Goal: Navigation & Orientation: Find specific page/section

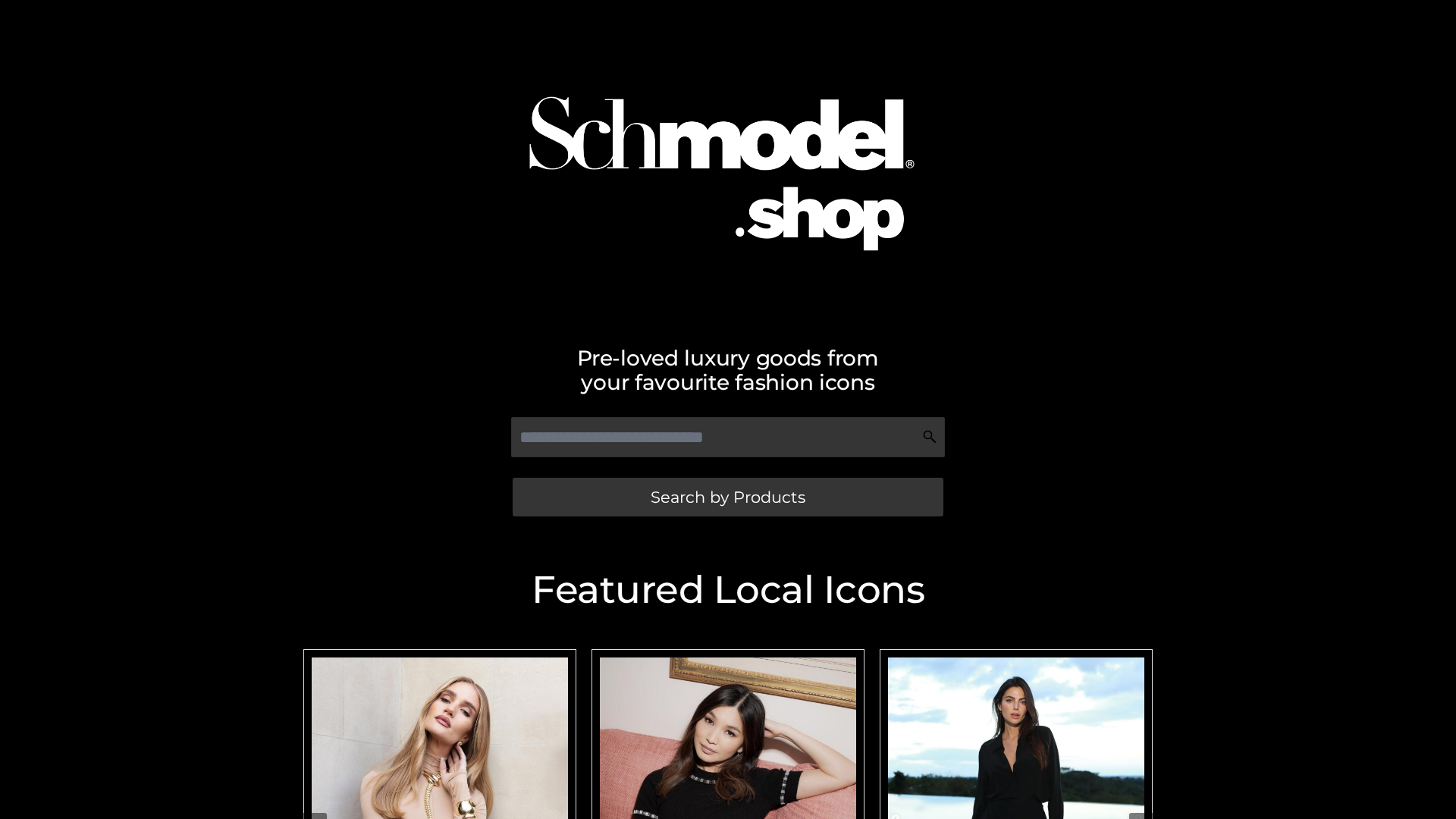
click at [727, 497] on span "Search by Products" at bounding box center [727, 498] width 154 height 16
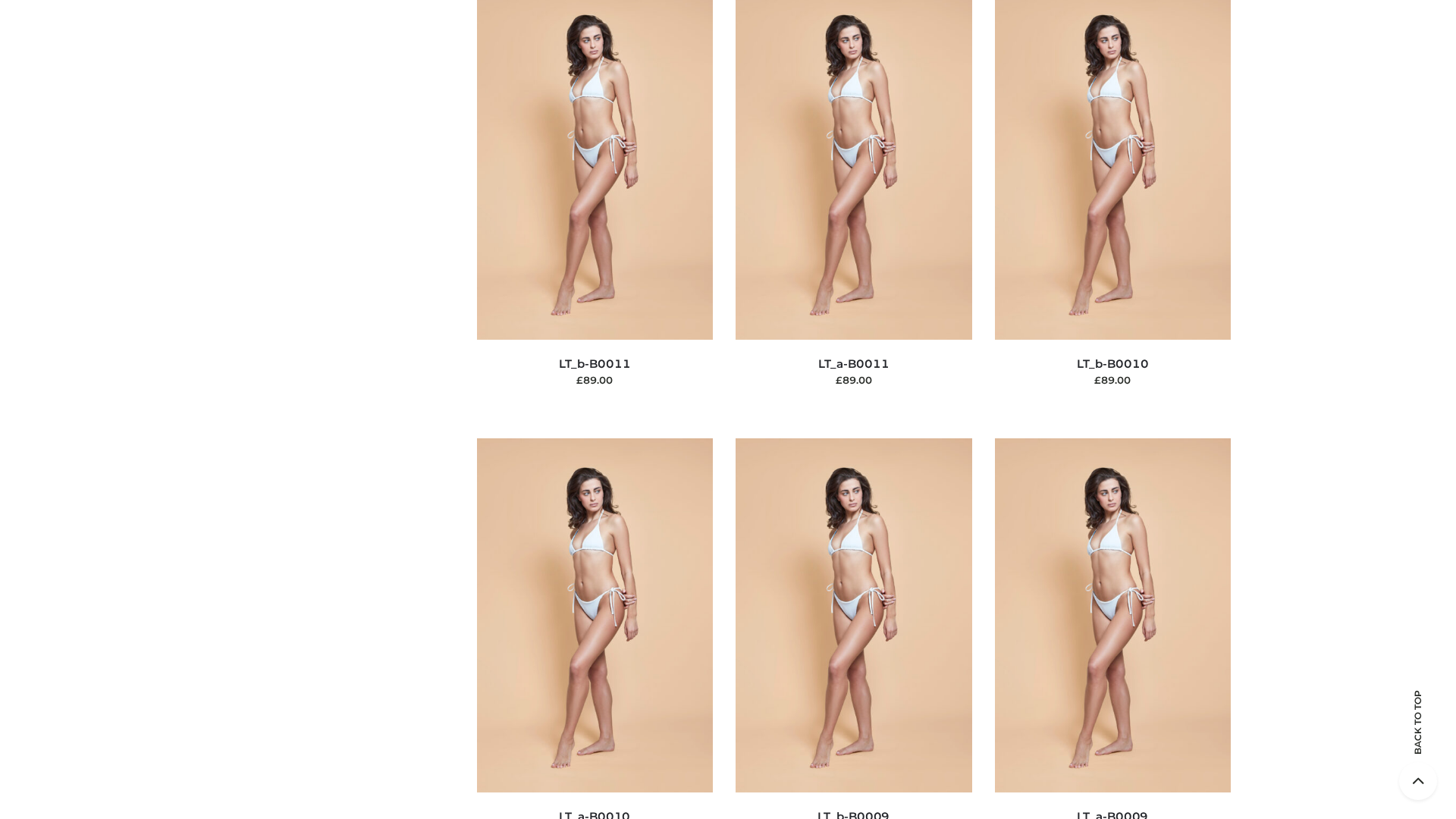
scroll to position [6809, 0]
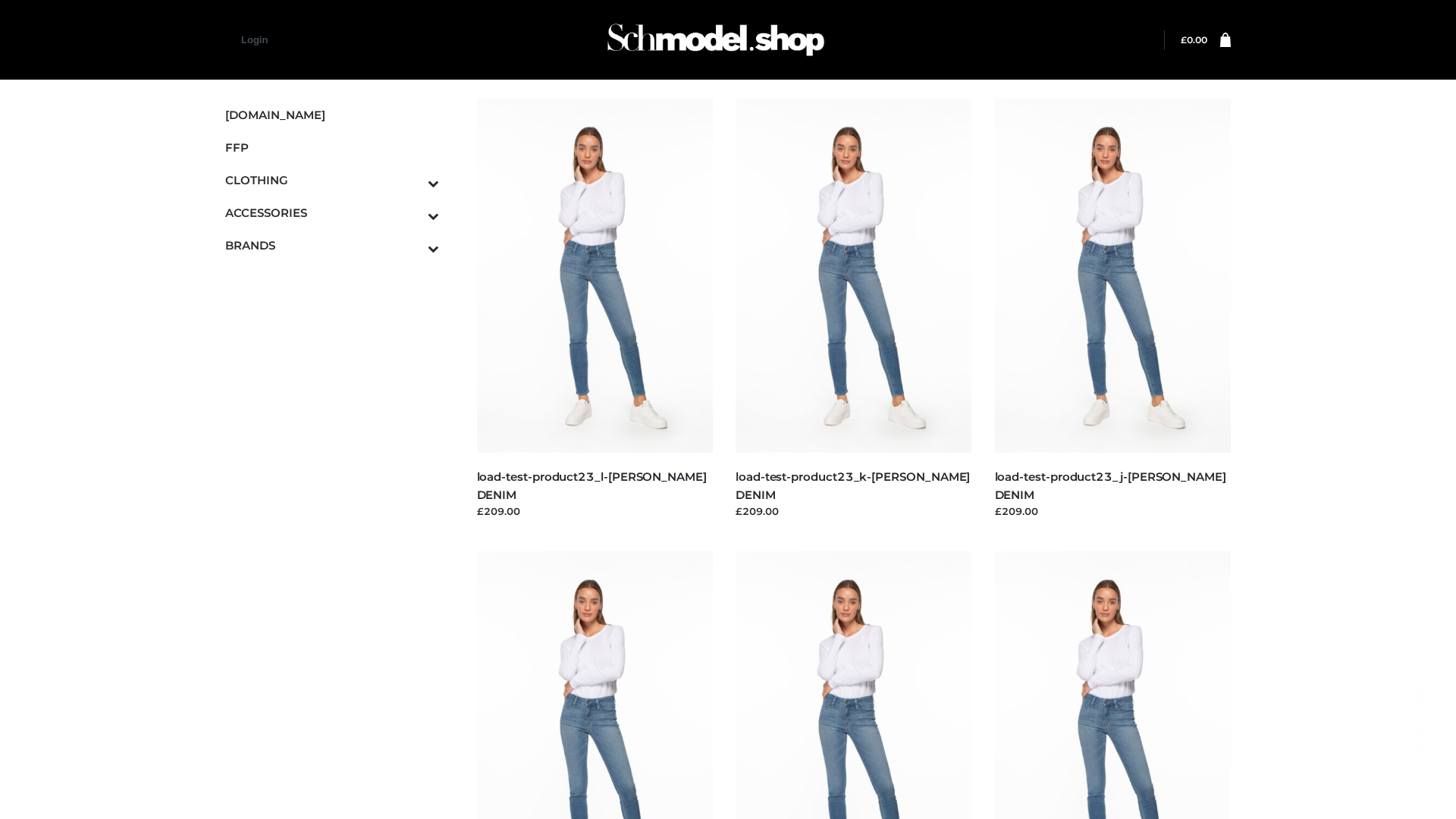
scroll to position [1330, 0]
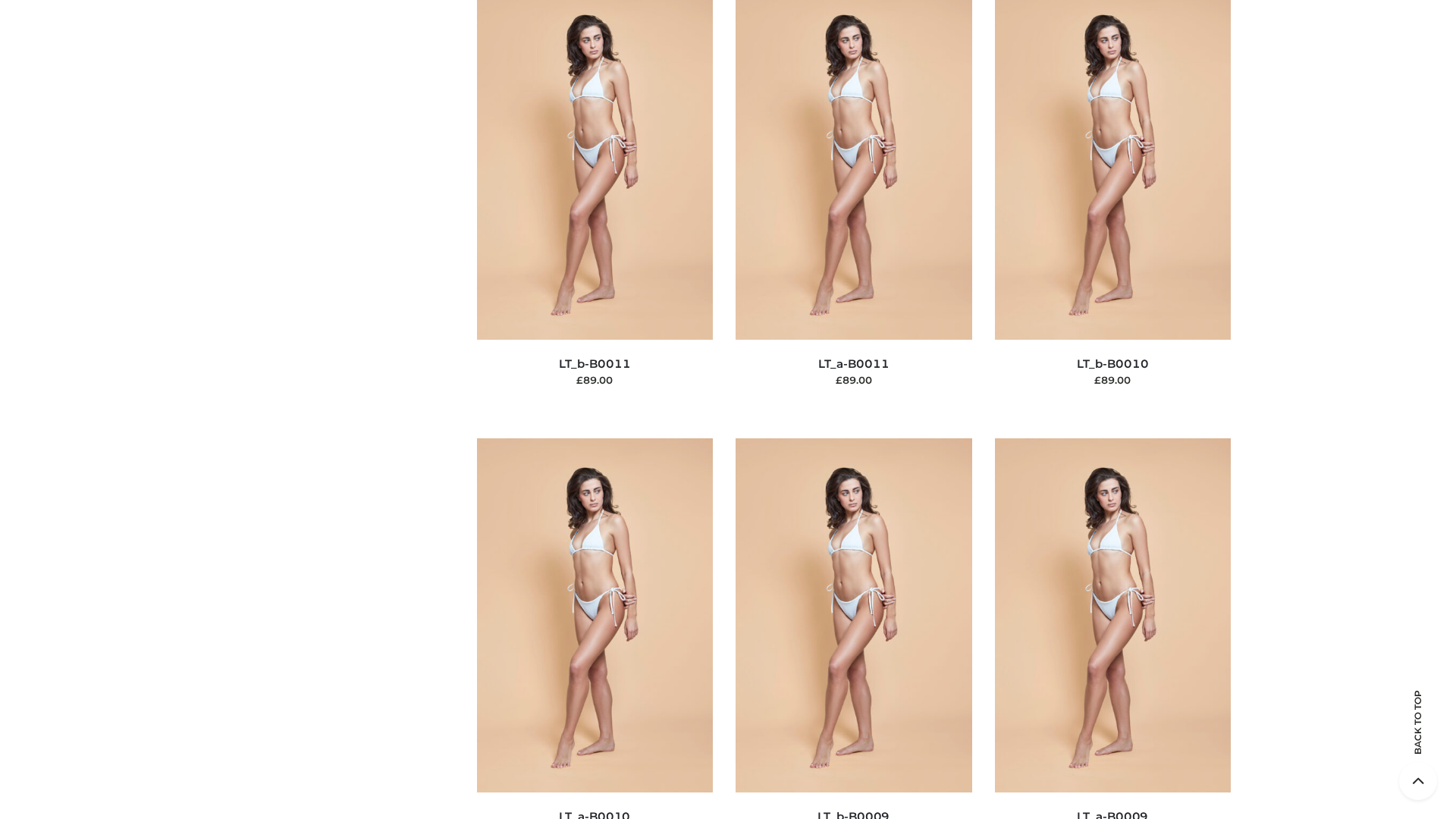
scroll to position [6809, 0]
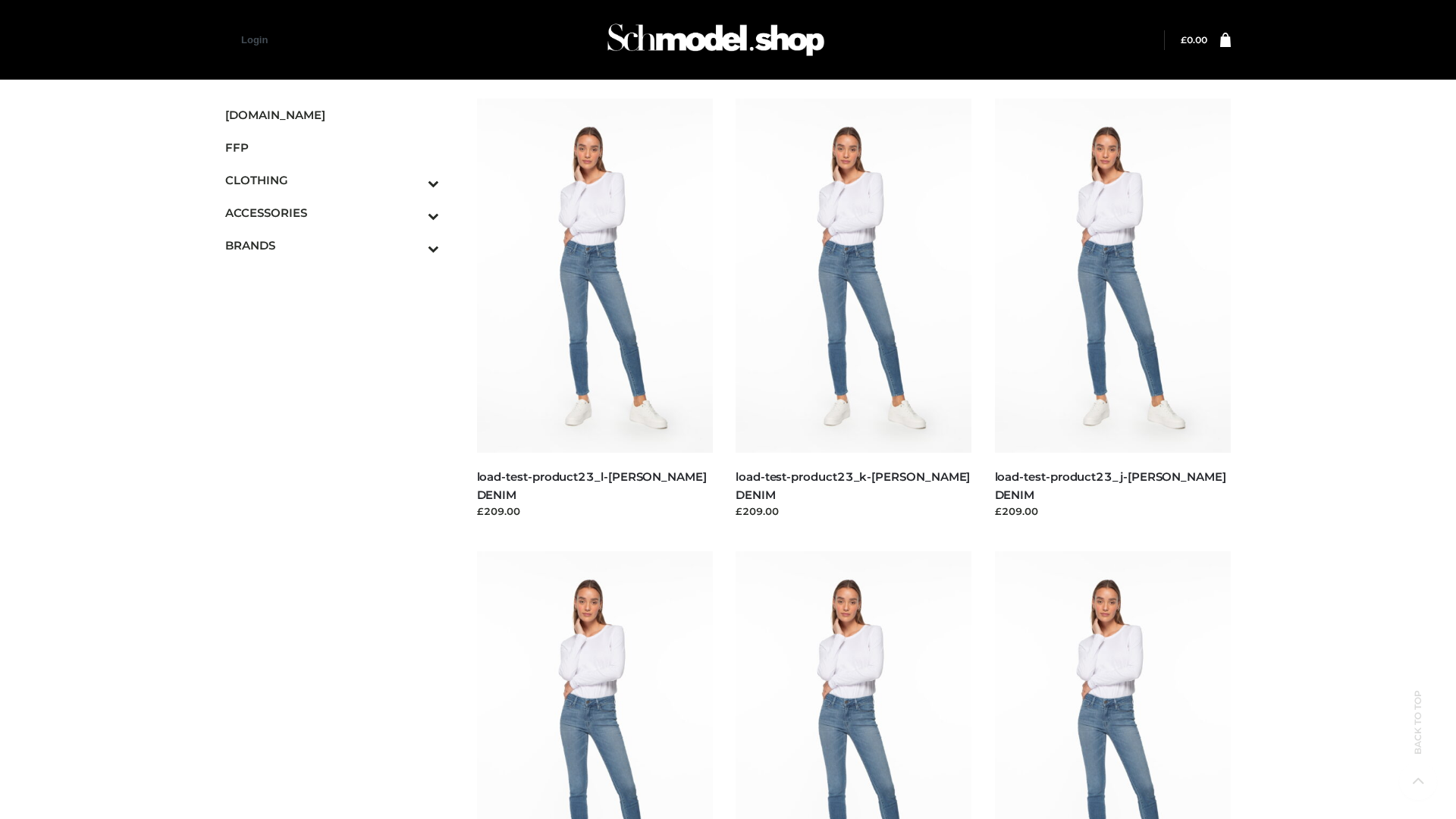
scroll to position [1330, 0]
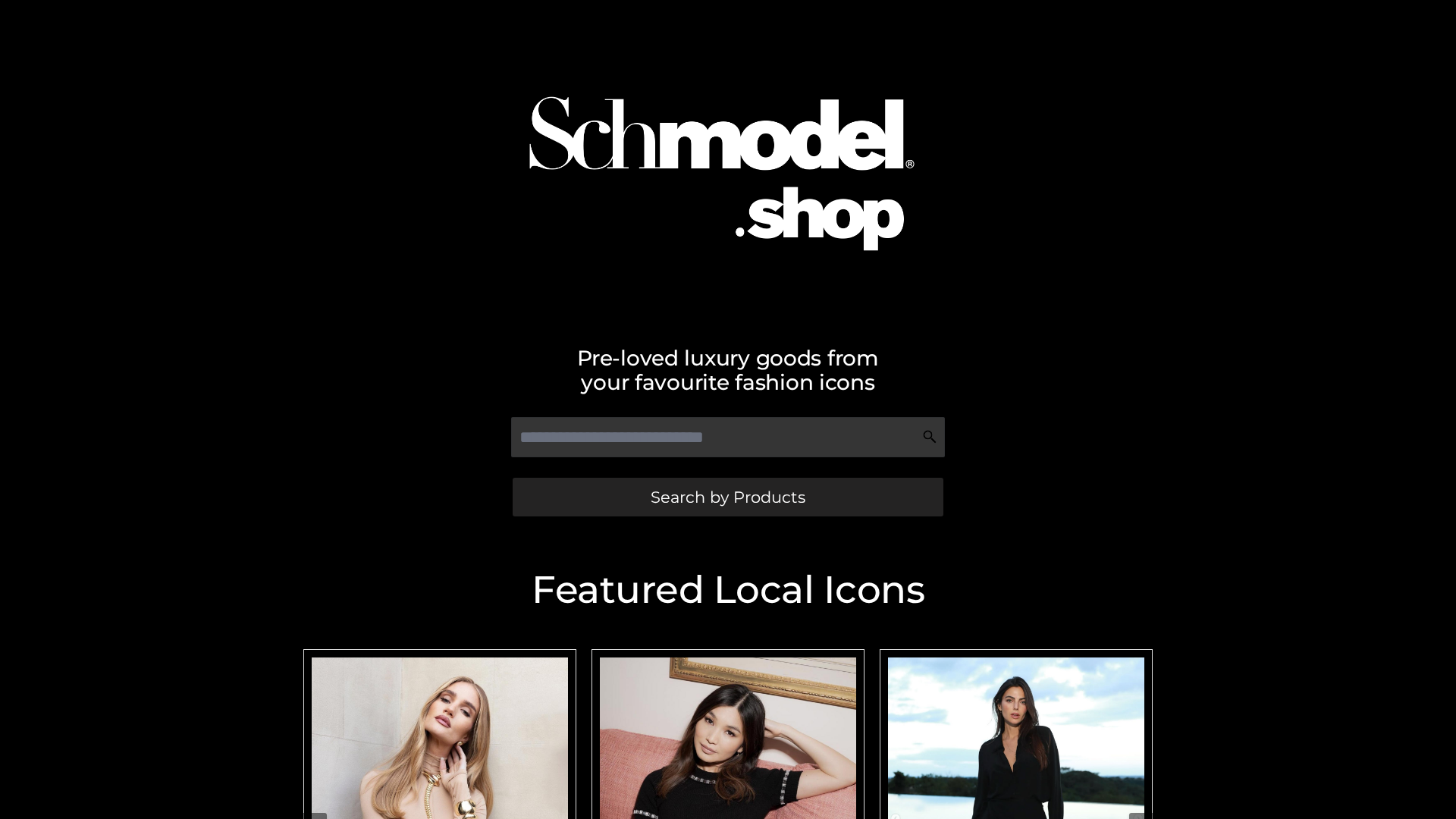
click at [727, 497] on span "Search by Products" at bounding box center [727, 498] width 154 height 16
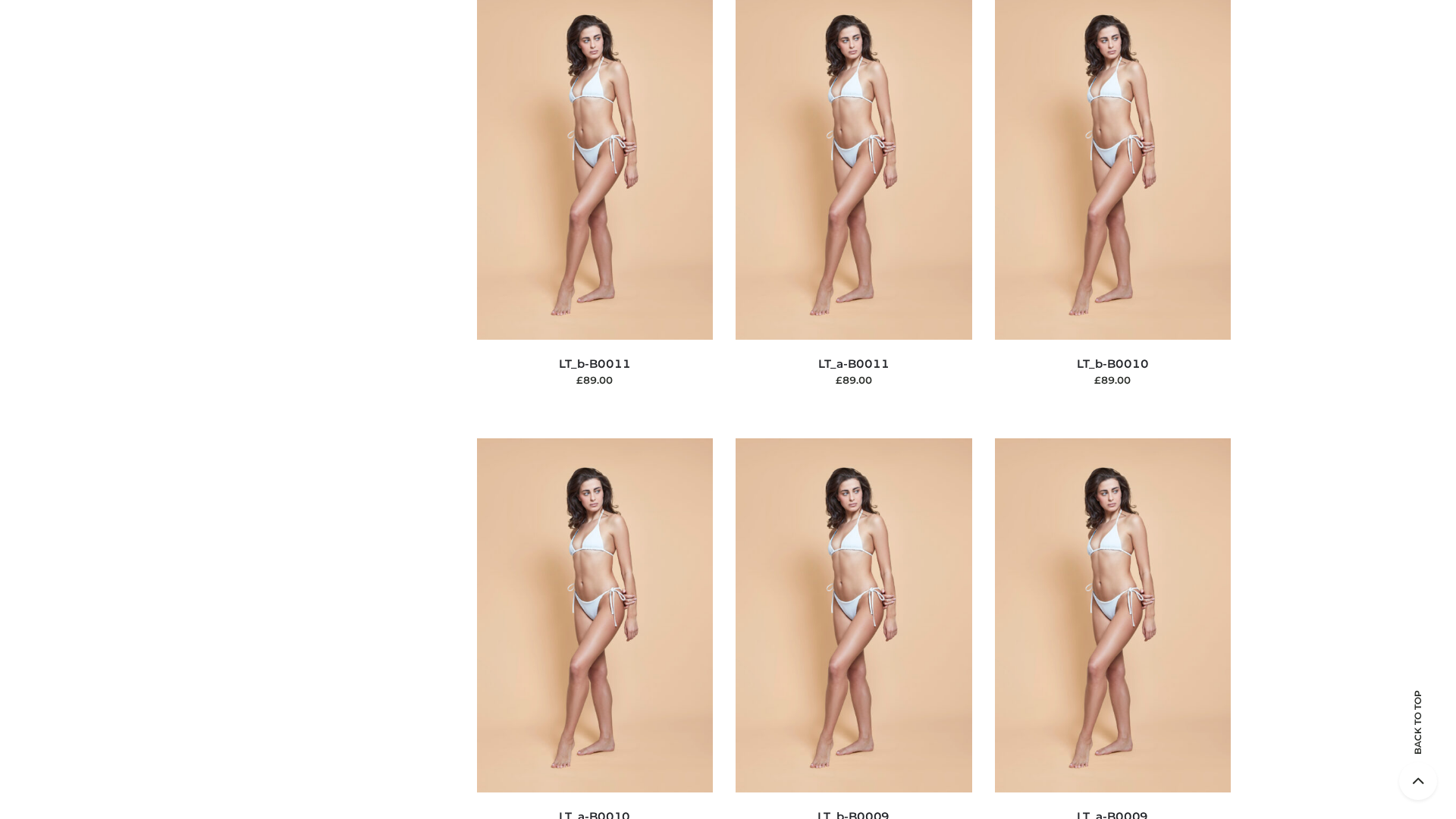
scroll to position [6809, 0]
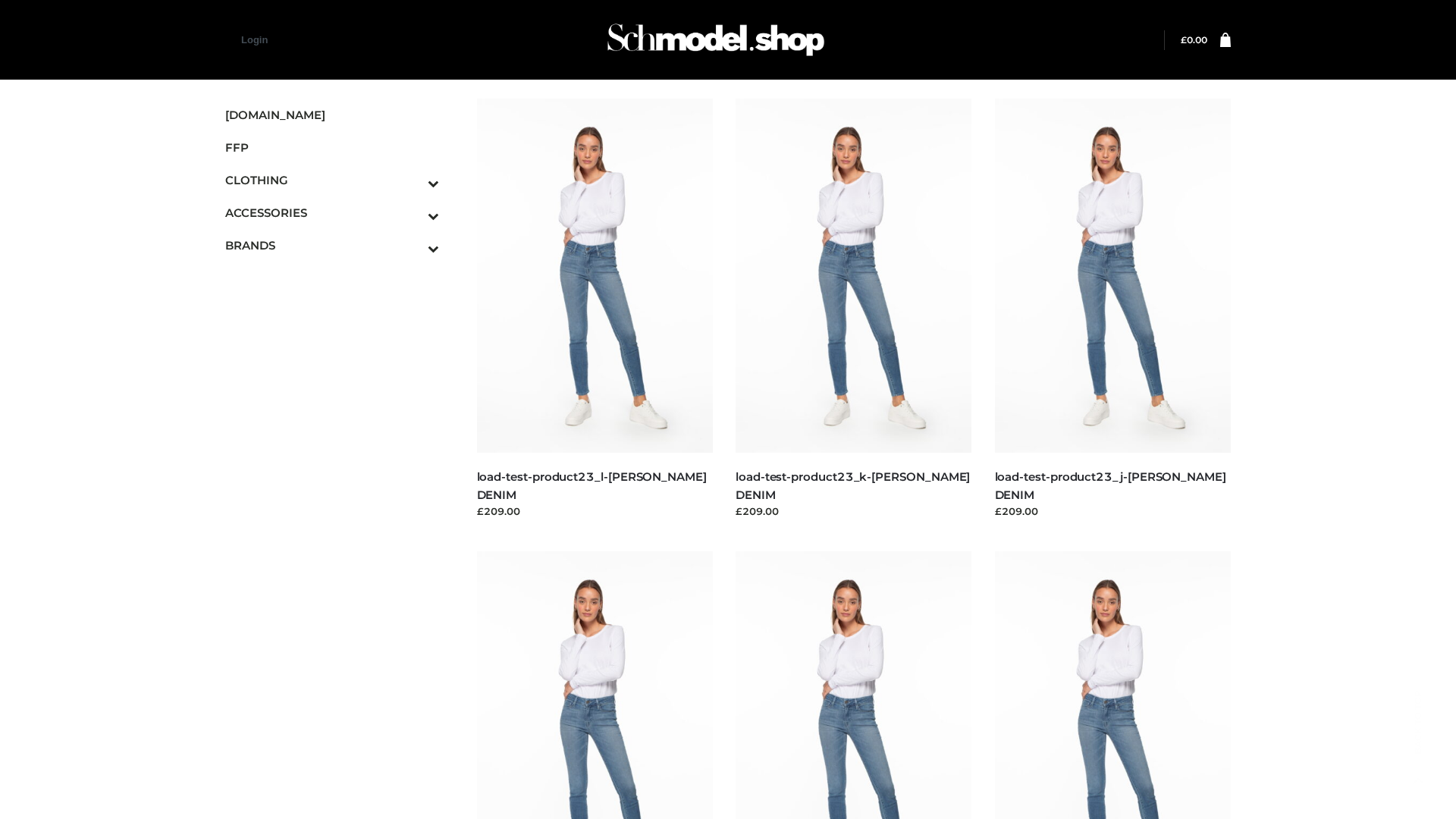
scroll to position [1330, 0]
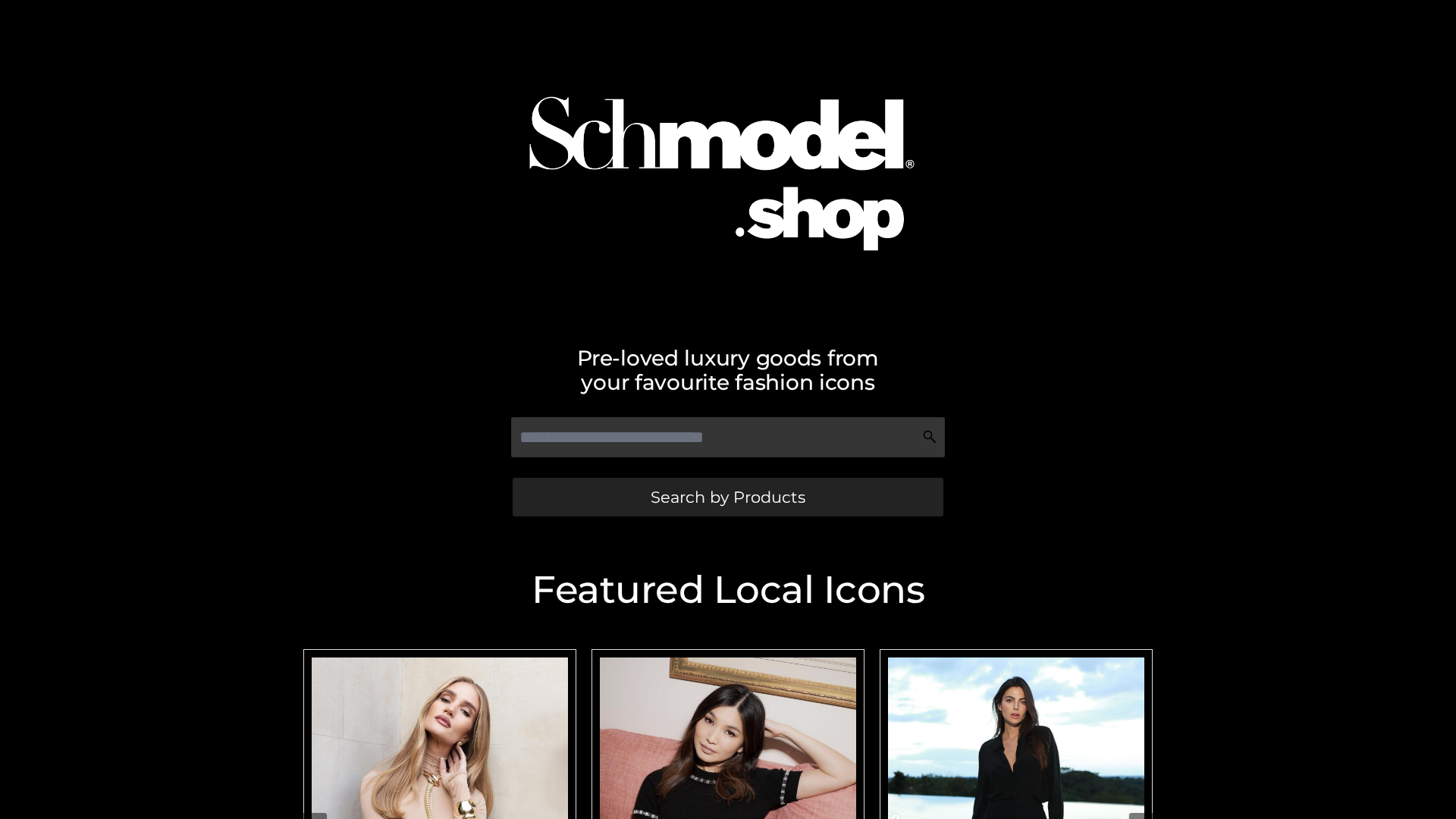
click at [727, 497] on span "Search by Products" at bounding box center [727, 498] width 154 height 16
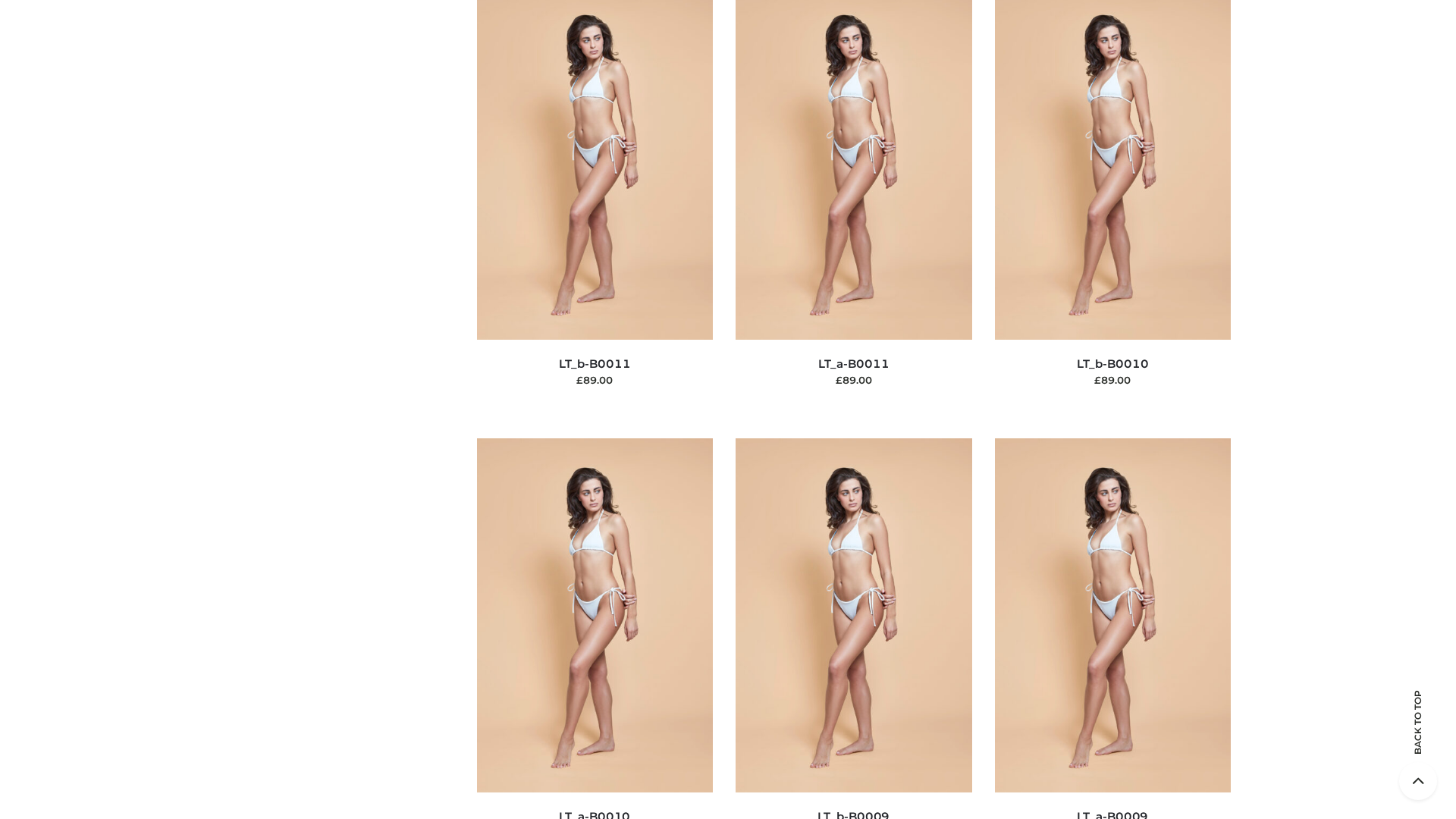
scroll to position [6809, 0]
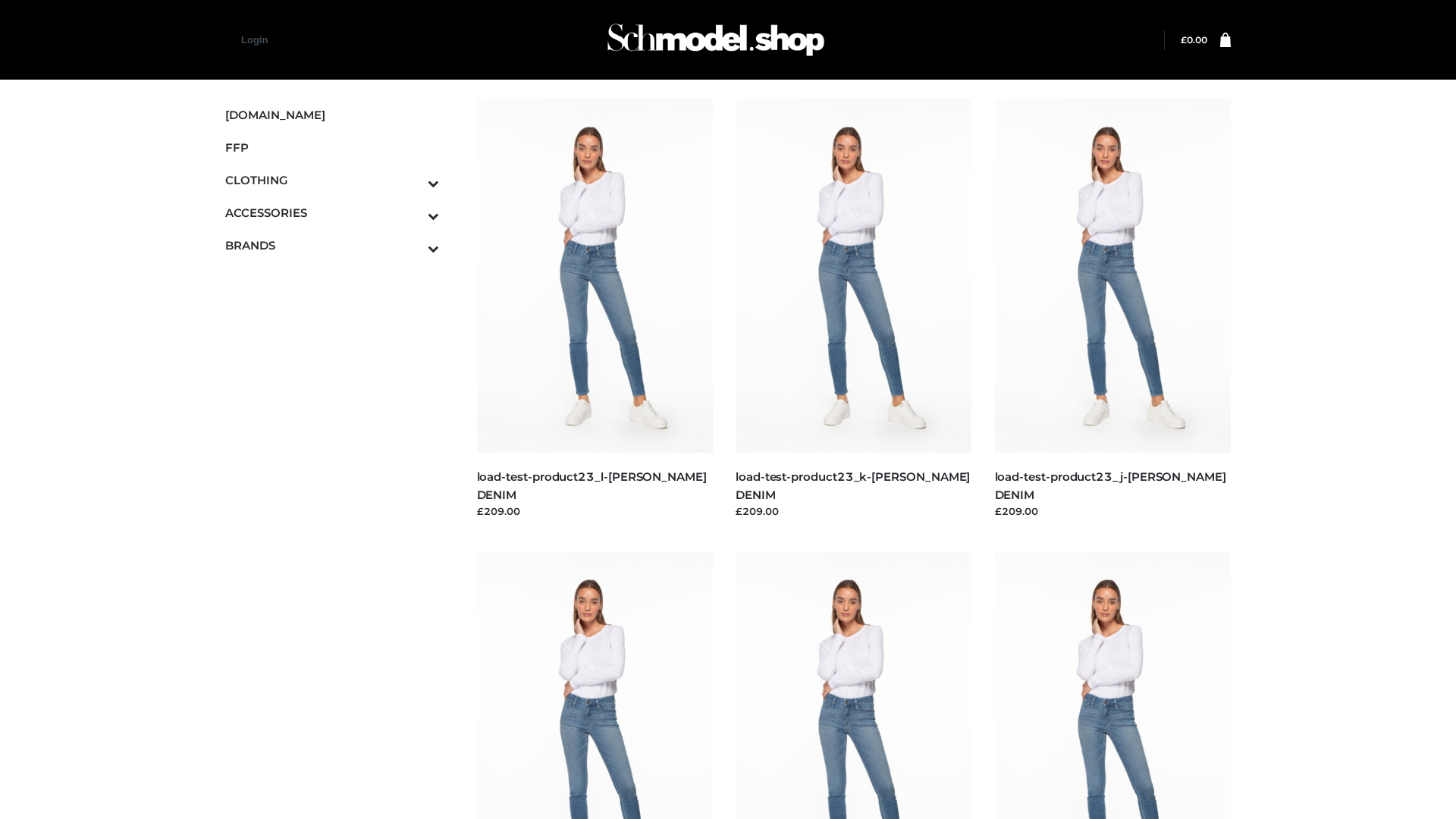
scroll to position [1330, 0]
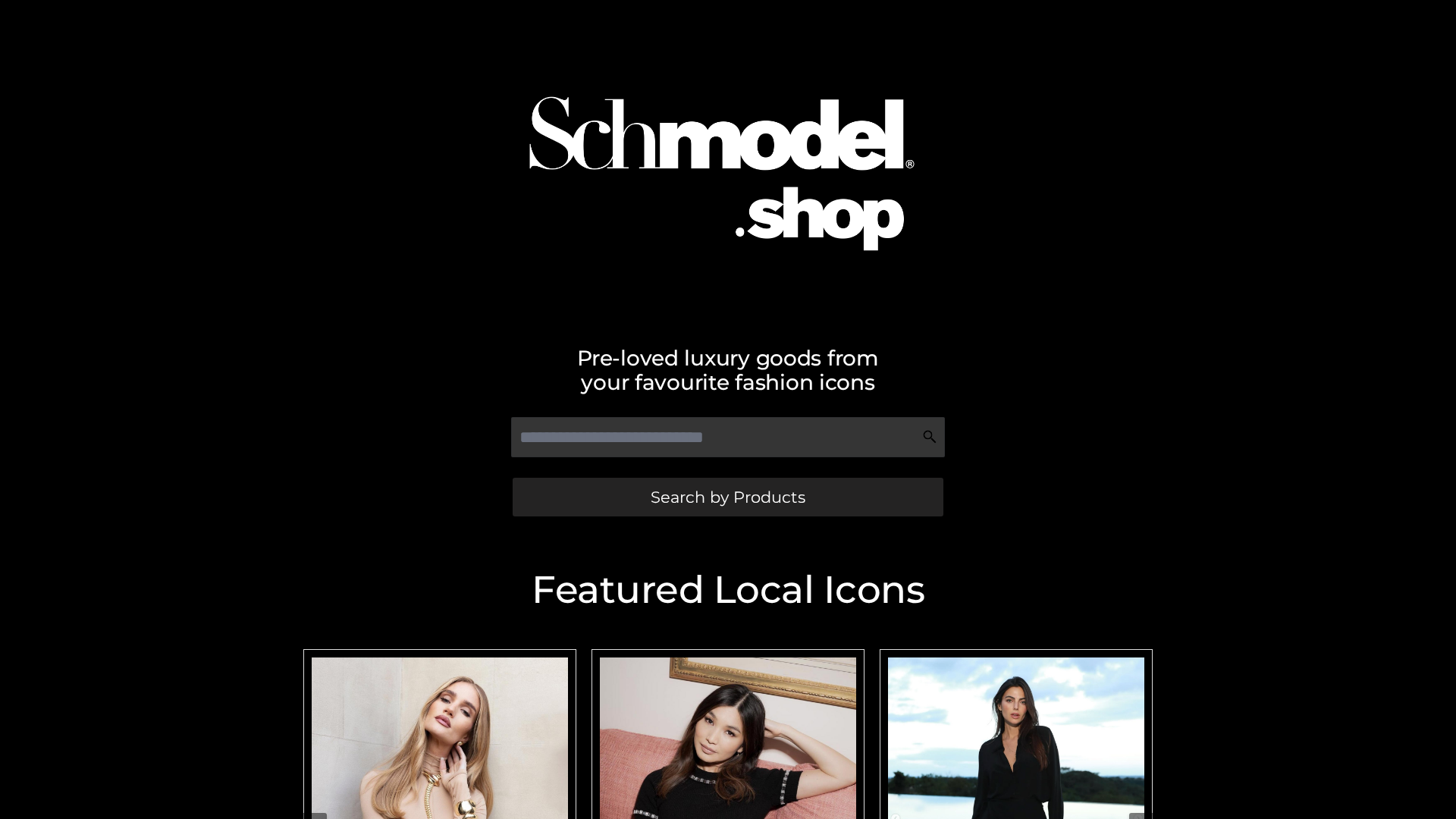
click at [727, 497] on span "Search by Products" at bounding box center [727, 498] width 154 height 16
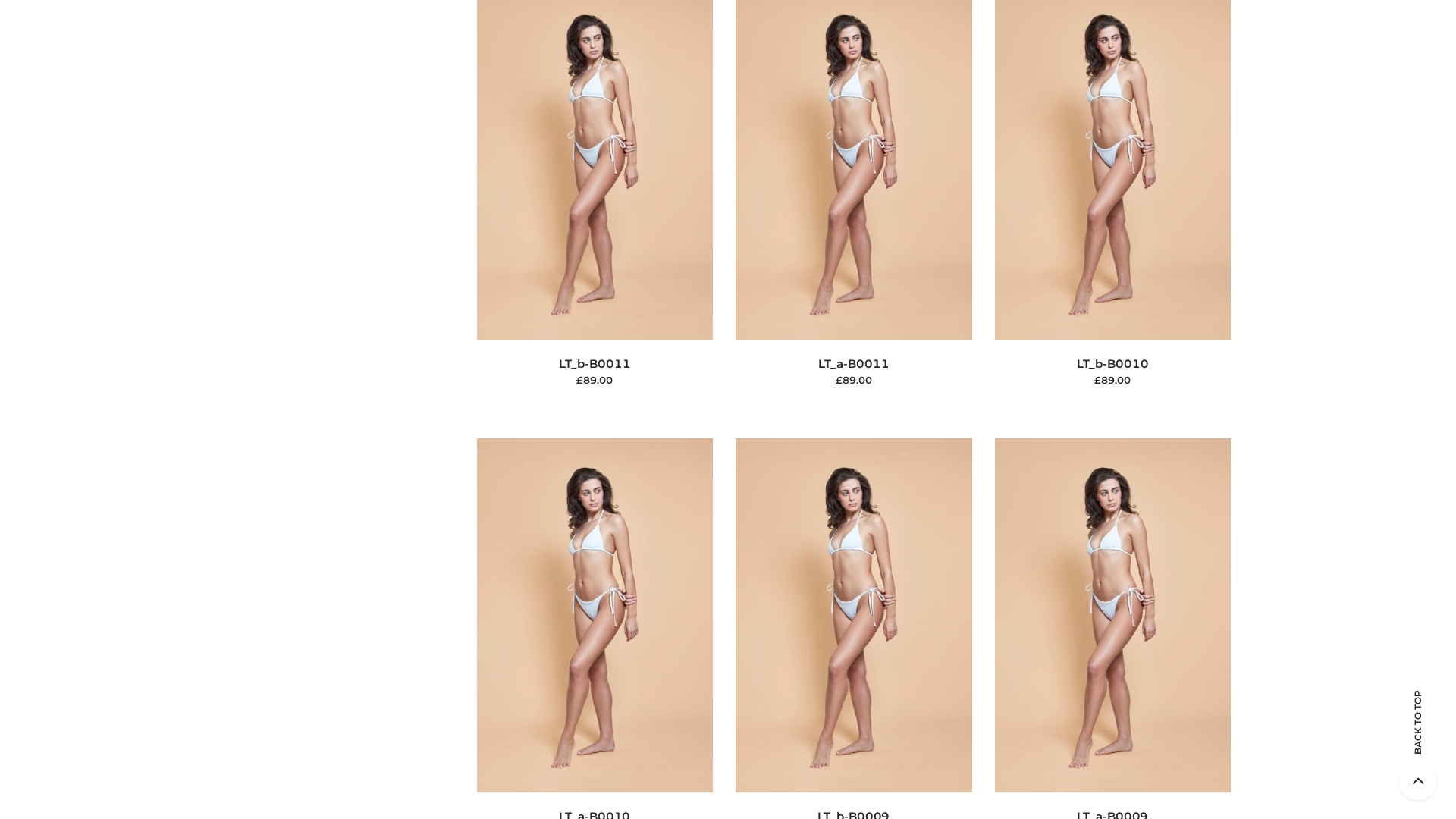
scroll to position [6809, 0]
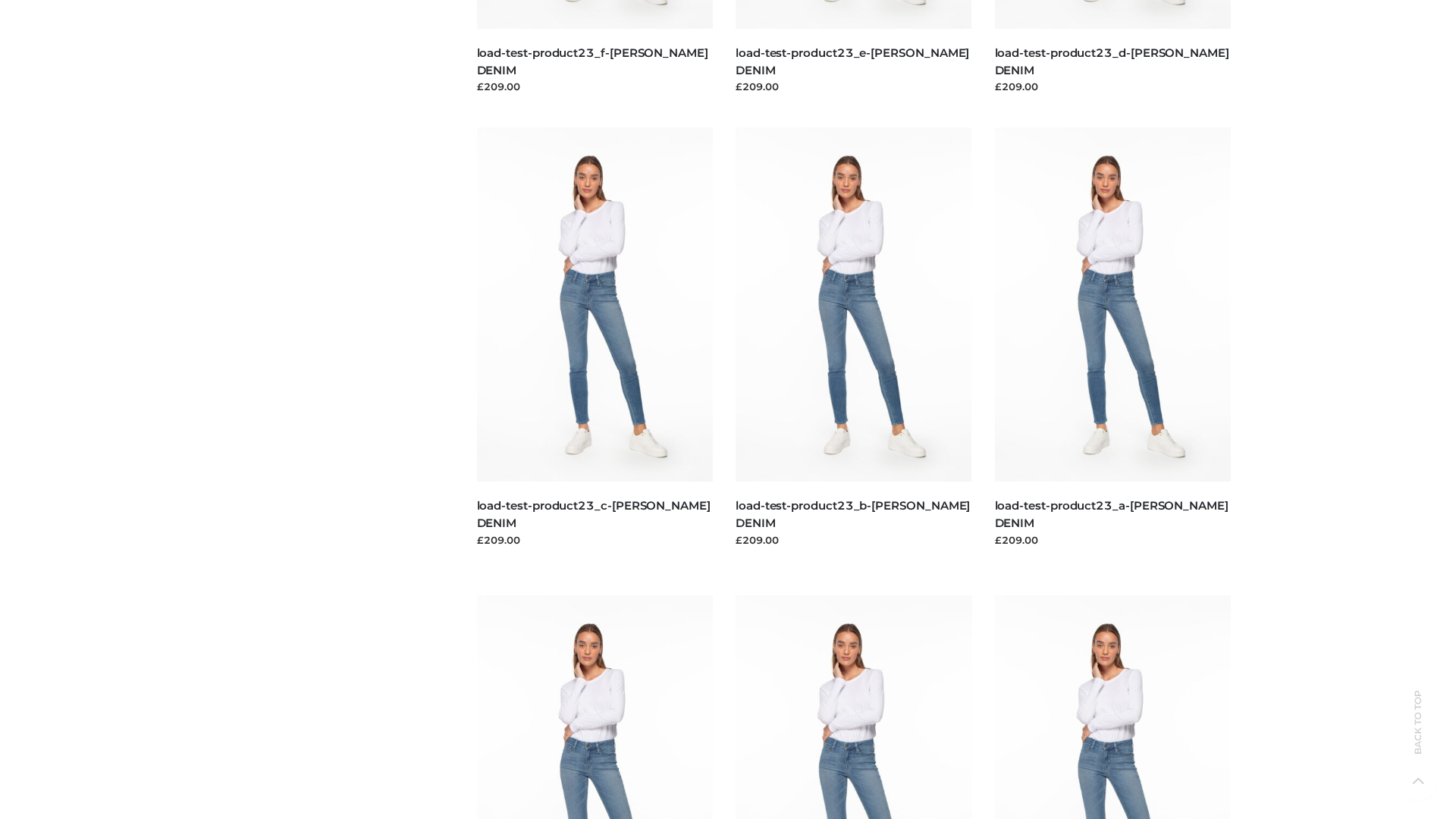
scroll to position [1330, 0]
